Goal: Check status

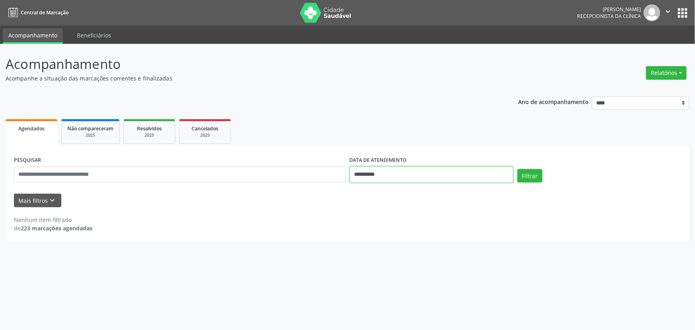
click at [396, 175] on input "**********" at bounding box center [432, 175] width 164 height 16
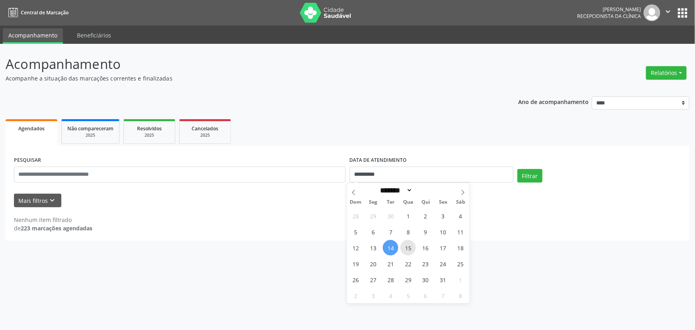
click at [414, 247] on span "15" at bounding box center [408, 248] width 16 height 16
type input "**********"
click at [534, 178] on button "Filtrar" at bounding box center [530, 176] width 25 height 14
